Goal: Task Accomplishment & Management: Manage account settings

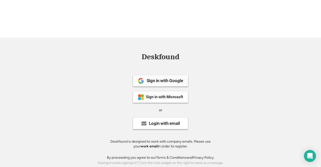
click at [154, 78] on div "Sign in with Google" at bounding box center [165, 80] width 36 height 4
click at [184, 91] on div "Sign in with Microsoft" at bounding box center [160, 96] width 55 height 11
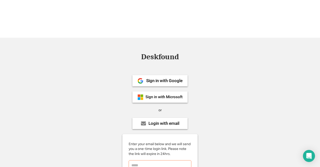
click at [163, 160] on input "email" at bounding box center [160, 165] width 63 height 10
type input "*"
click at [137, 118] on div "Login with email" at bounding box center [159, 123] width 55 height 11
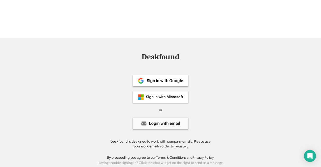
click at [143, 118] on div "Login with email" at bounding box center [160, 123] width 55 height 11
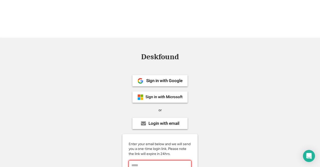
click at [141, 160] on input "email" at bounding box center [160, 165] width 63 height 10
type input "**********"
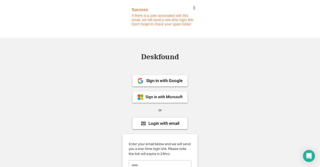
click at [194, 8] on span "×" at bounding box center [194, 8] width 2 height 4
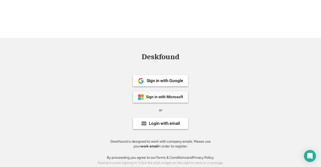
click at [170, 95] on div "Sign in with Microsoft" at bounding box center [164, 97] width 37 height 4
click at [165, 91] on div "Sign in with Microsoft" at bounding box center [160, 96] width 55 height 11
click at [170, 78] on div "Sign in with Google" at bounding box center [165, 80] width 36 height 4
